Goal: Task Accomplishment & Management: Manage account settings

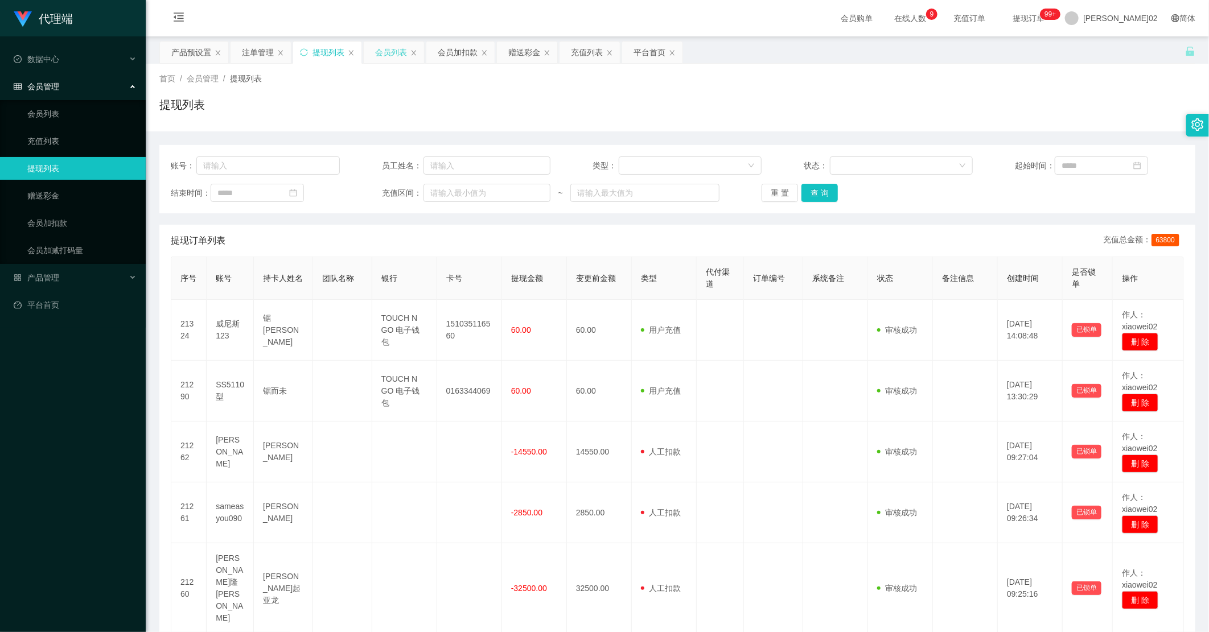
click at [386, 52] on div "会员列表" at bounding box center [391, 53] width 32 height 22
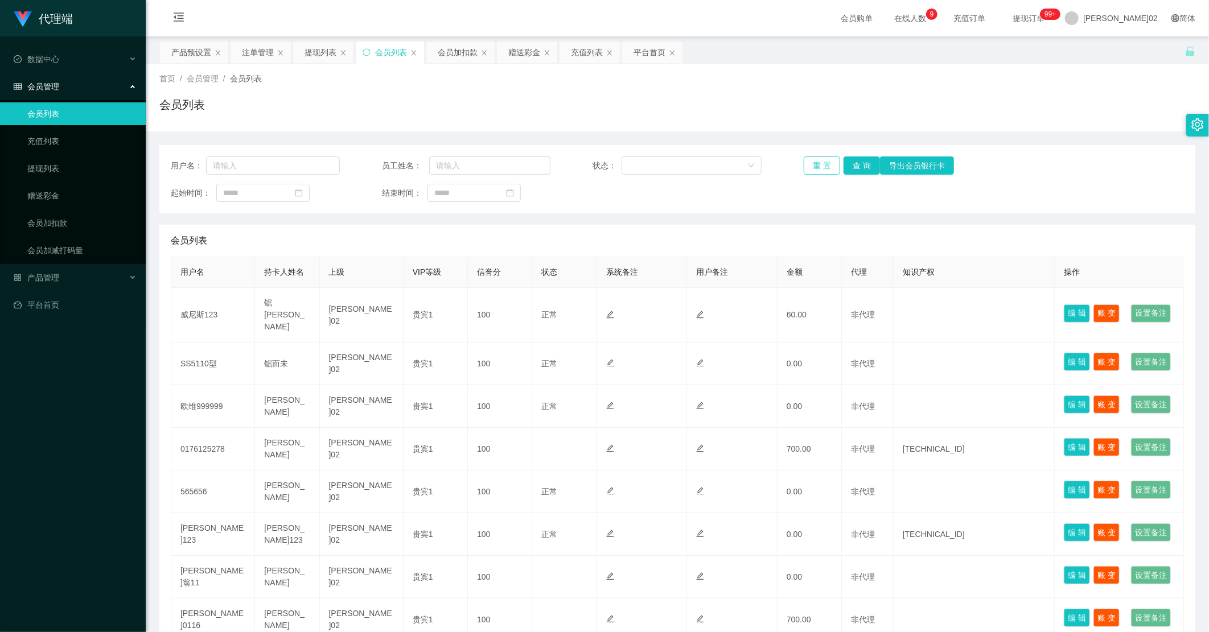
click at [831, 164] on button "重 置" at bounding box center [821, 165] width 36 height 18
click at [831, 164] on div "重 置 查 询 导出会员银行卡" at bounding box center [887, 165] width 169 height 18
drag, startPoint x: 831, startPoint y: 164, endPoint x: 670, endPoint y: 129, distance: 164.2
click at [670, 129] on div "首页 / 会员管理 / 会员列表 / 会员列表" at bounding box center [677, 98] width 1063 height 68
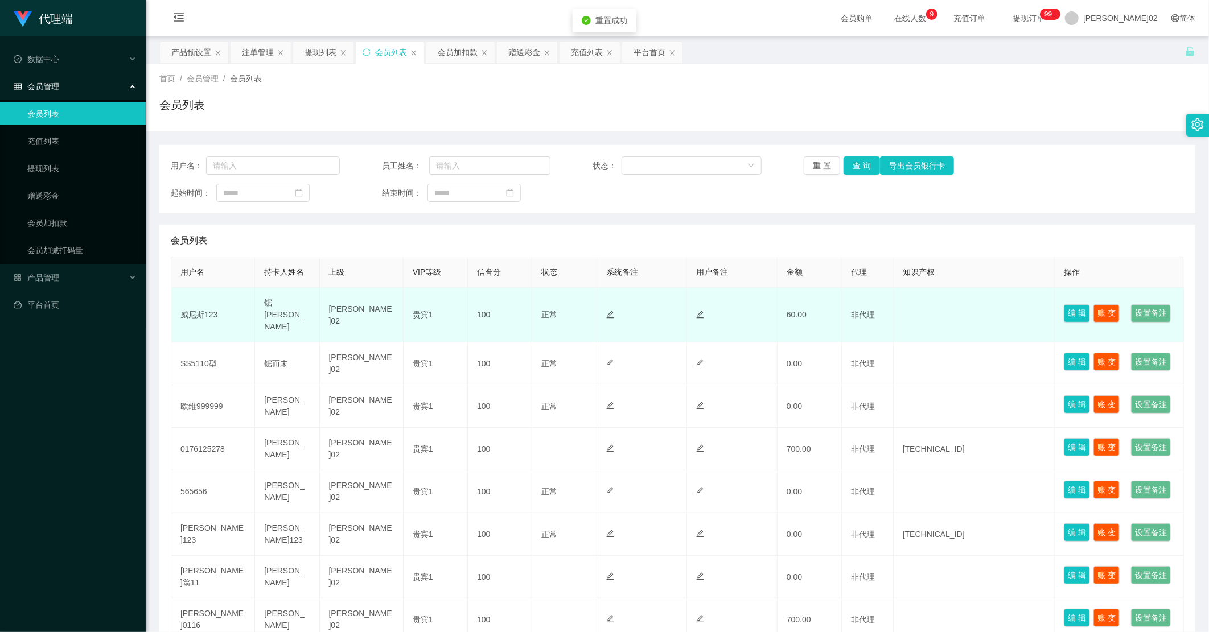
click at [211, 322] on td "威尼斯123" at bounding box center [213, 315] width 84 height 55
click at [212, 322] on td "威尼斯123" at bounding box center [213, 315] width 84 height 55
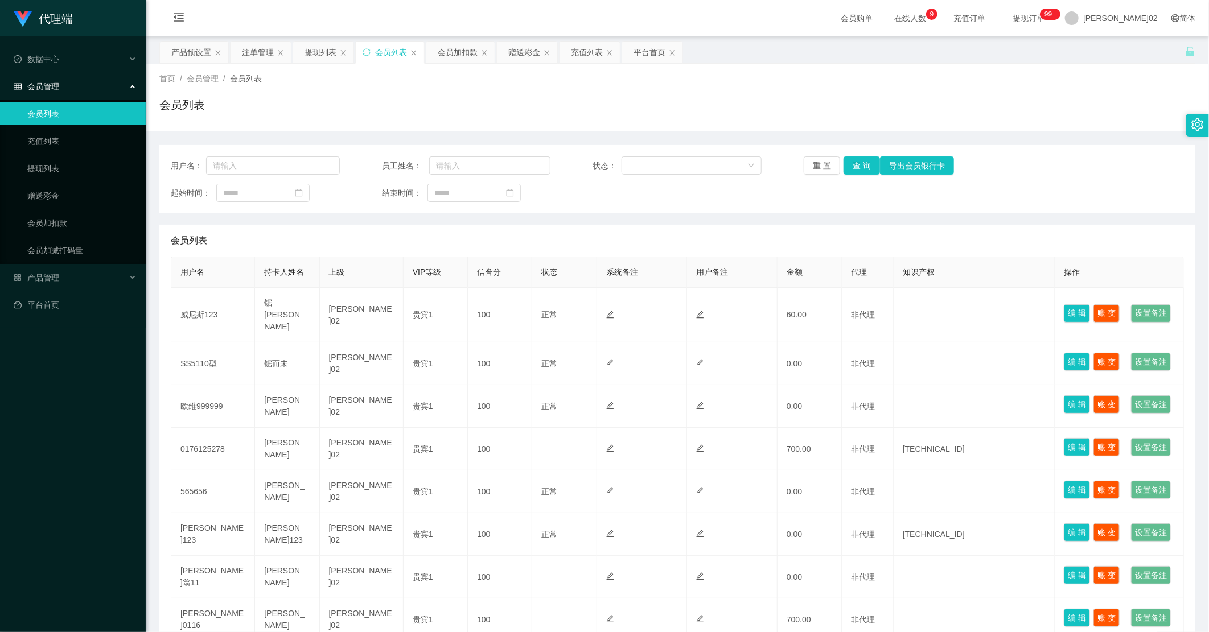
drag, startPoint x: 915, startPoint y: 103, endPoint x: 957, endPoint y: 79, distance: 48.7
click at [957, 79] on div "首页 / 会员管理 / 会员列表 / 会员列表" at bounding box center [677, 98] width 1036 height 50
click at [827, 171] on button "重 置" at bounding box center [821, 165] width 36 height 18
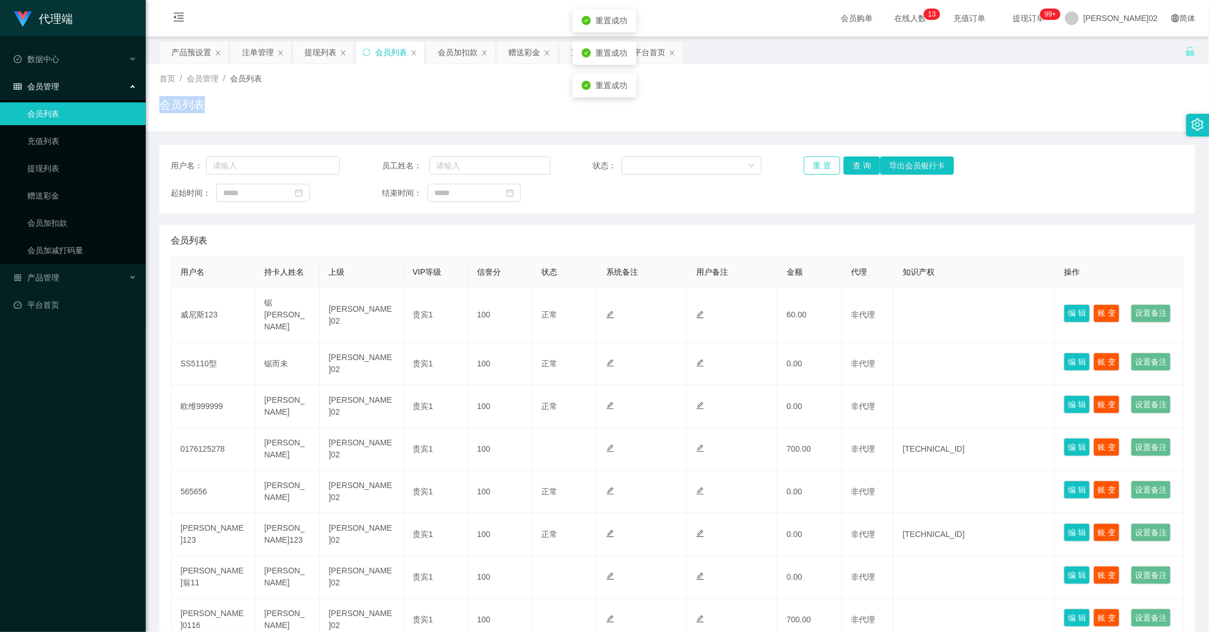
click at [827, 171] on button "重 置" at bounding box center [821, 165] width 36 height 18
click at [789, 213] on div "用户名： 员工姓名： 状态： 重 置 查 询 导出会员银行卡 起始时间： 结束时间： 会员列表 用户名 持卡人姓名 上级 VIP等级 信誉分 状态 系统备注 …" at bounding box center [677, 454] width 1036 height 618
